Goal: Information Seeking & Learning: Learn about a topic

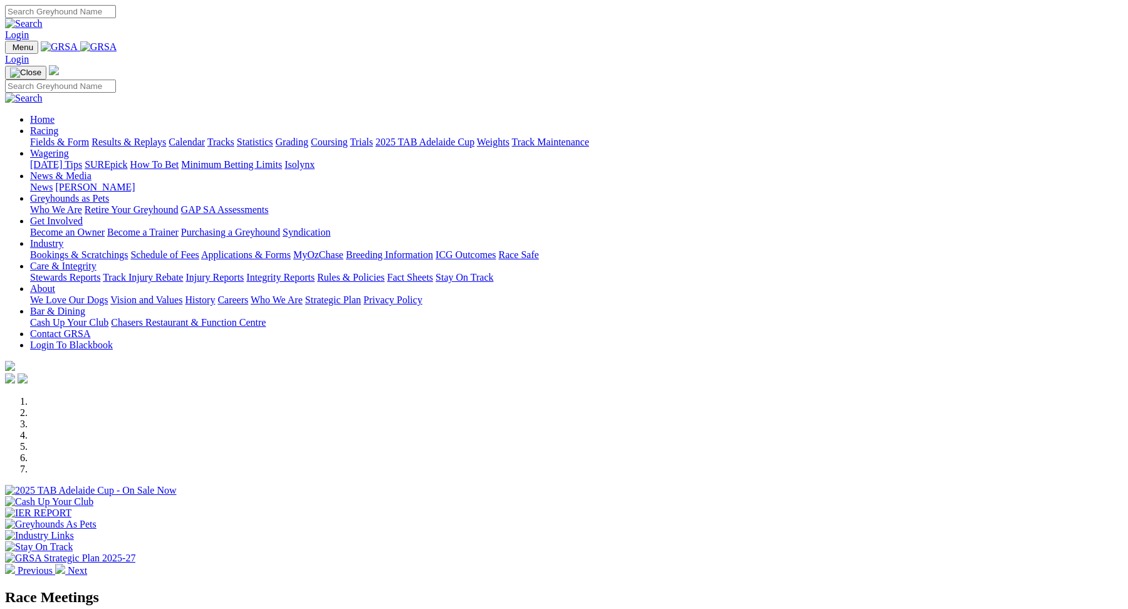
click at [58, 125] on link "Racing" at bounding box center [44, 130] width 28 height 11
click at [89, 137] on link "Fields & Form" at bounding box center [59, 142] width 59 height 11
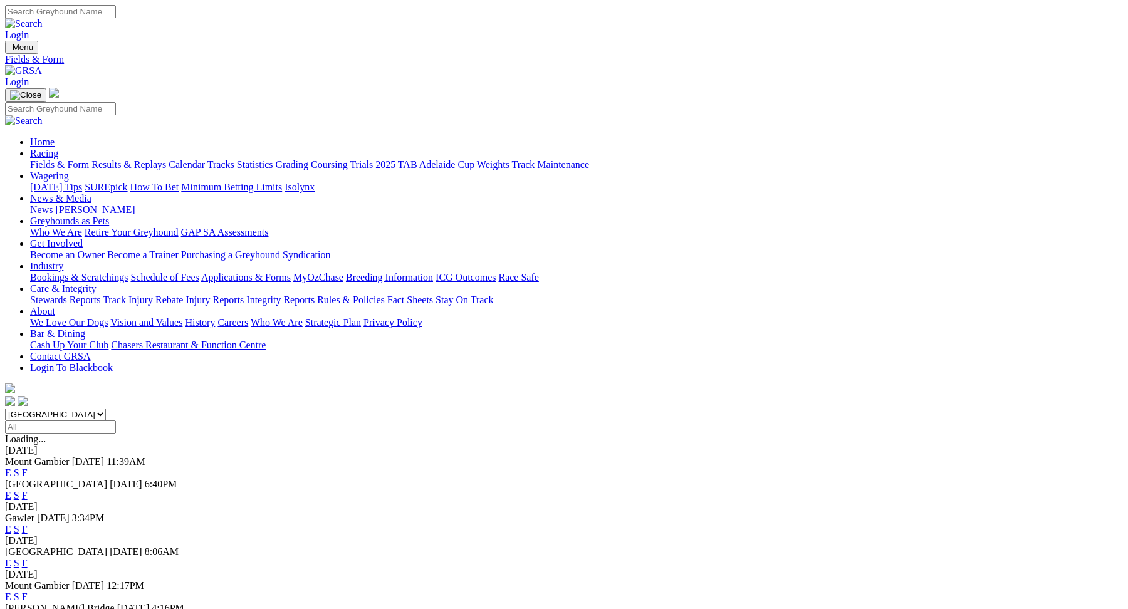
click at [106, 409] on select "South Australia New South Wales Northern Territory Queensland Tasmania Victoria…" at bounding box center [55, 415] width 101 height 12
select select "QLD"
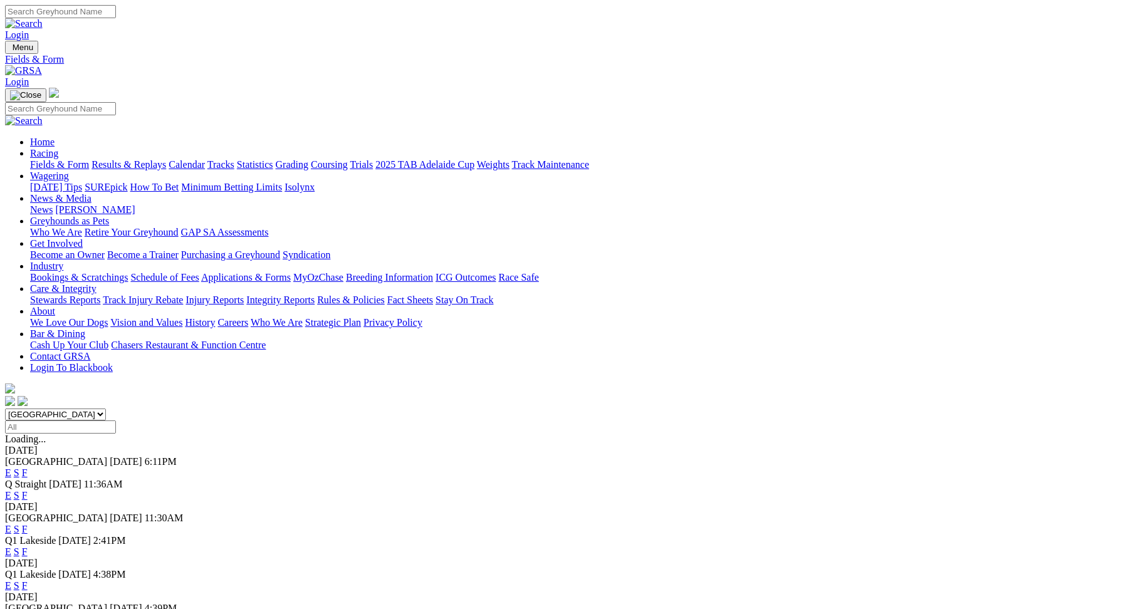
click at [11, 490] on link "E" at bounding box center [8, 495] width 6 height 11
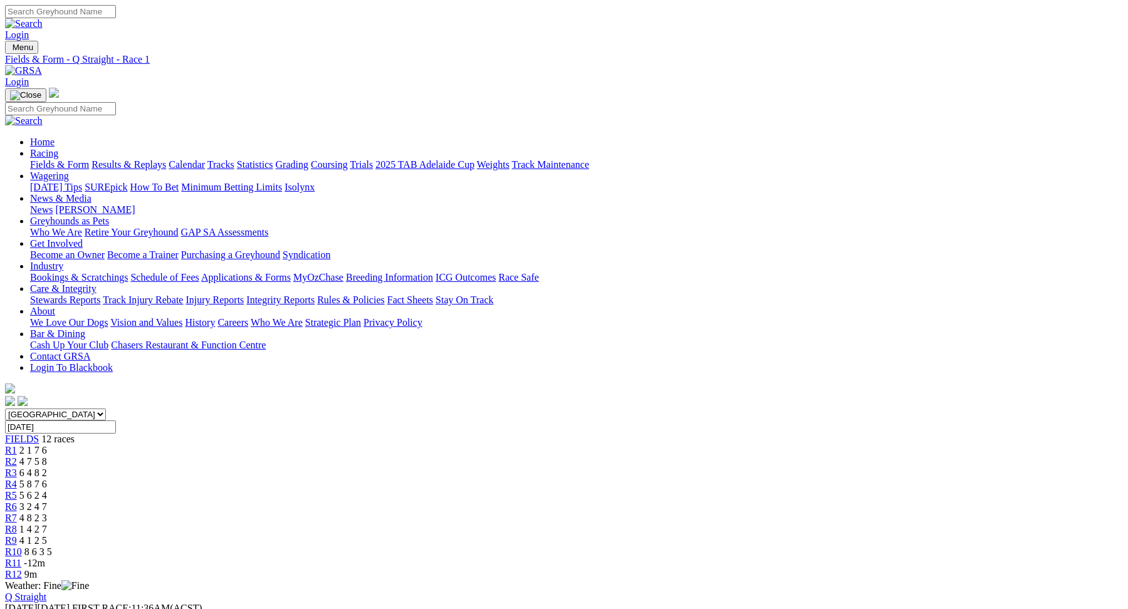
click at [909, 569] on div "R12 9m" at bounding box center [564, 574] width 1118 height 11
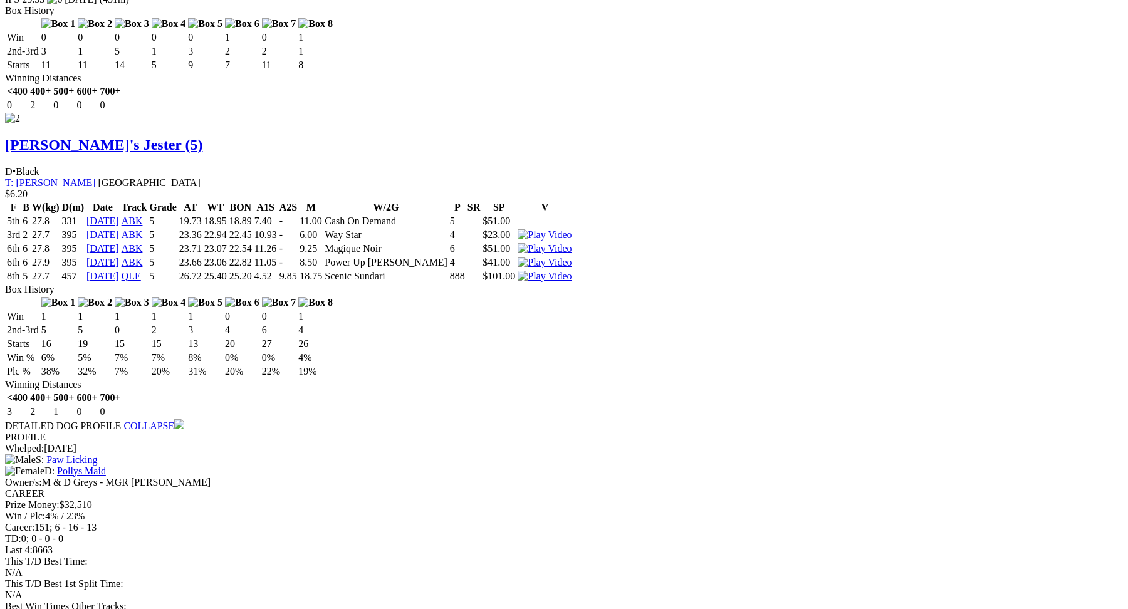
scroll to position [1702, 0]
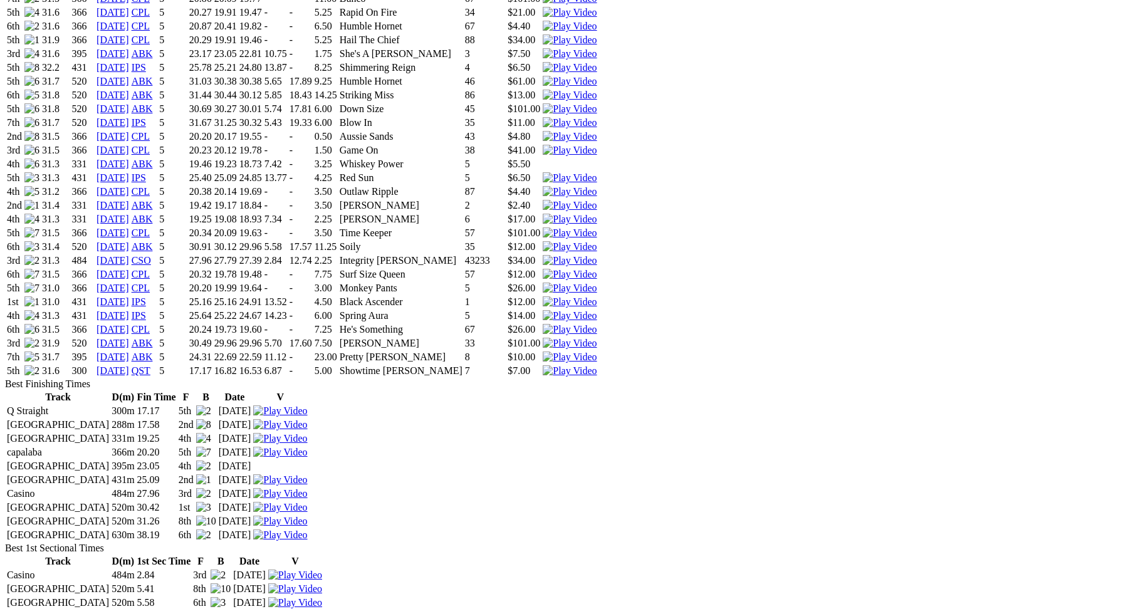
scroll to position [940, 0]
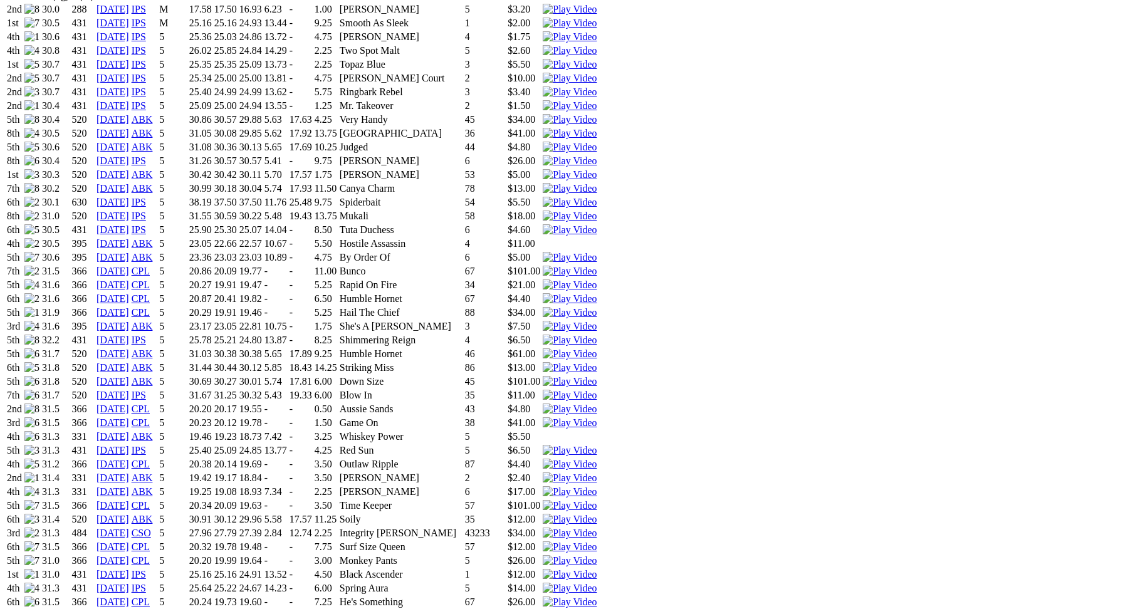
click at [597, 597] on img at bounding box center [570, 602] width 54 height 11
click at [597, 569] on img at bounding box center [570, 574] width 54 height 11
